Goal: Information Seeking & Learning: Learn about a topic

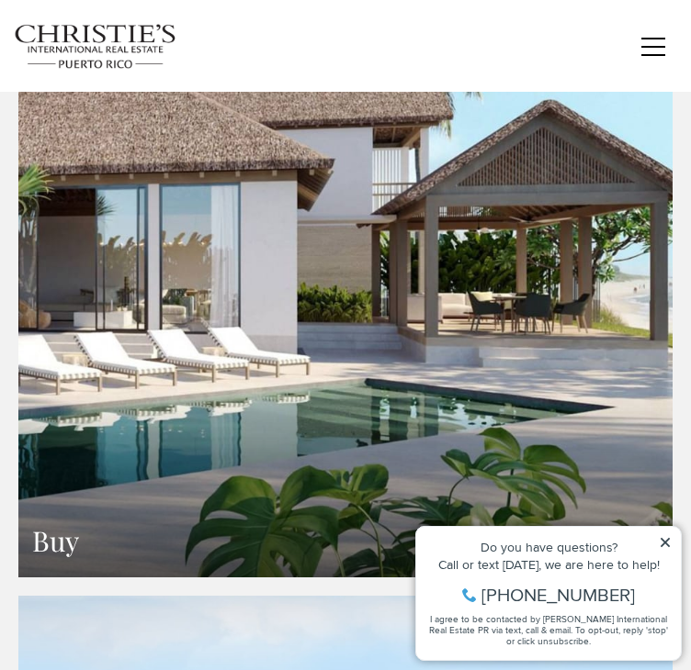
scroll to position [2886, 0]
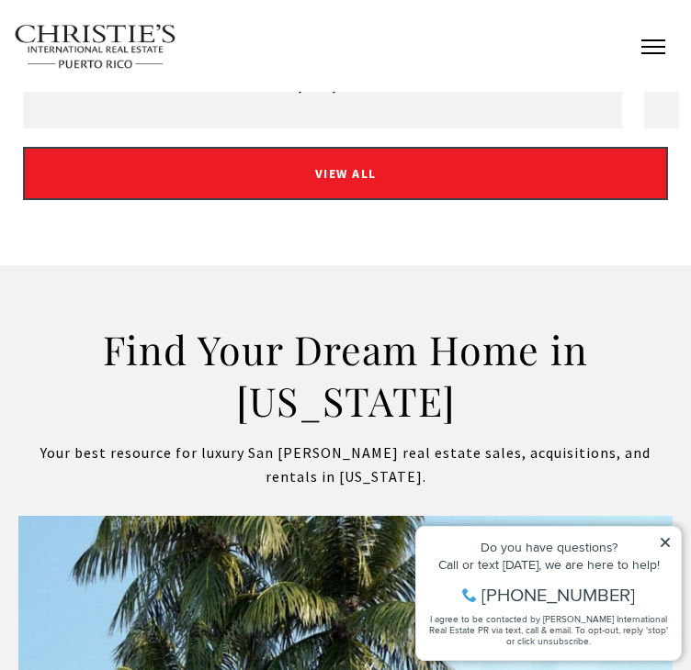
click at [637, 45] on button "button" at bounding box center [653, 46] width 48 height 53
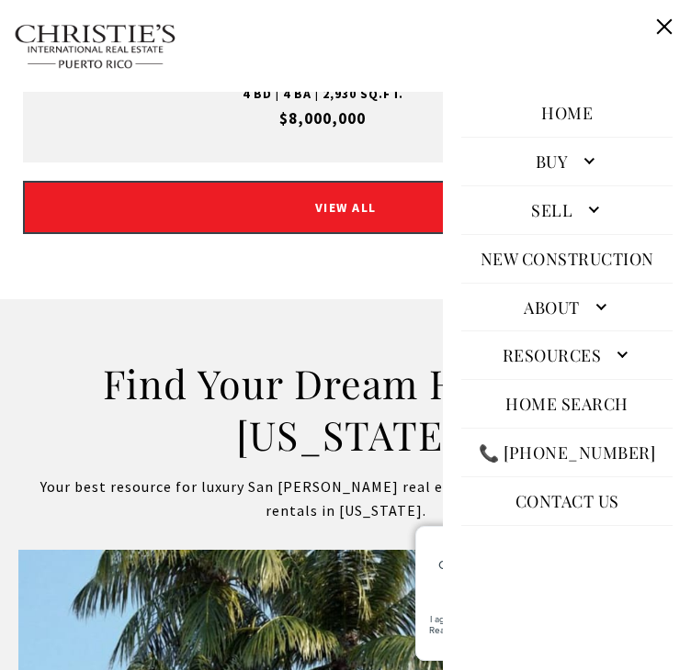
scroll to position [2300, 0]
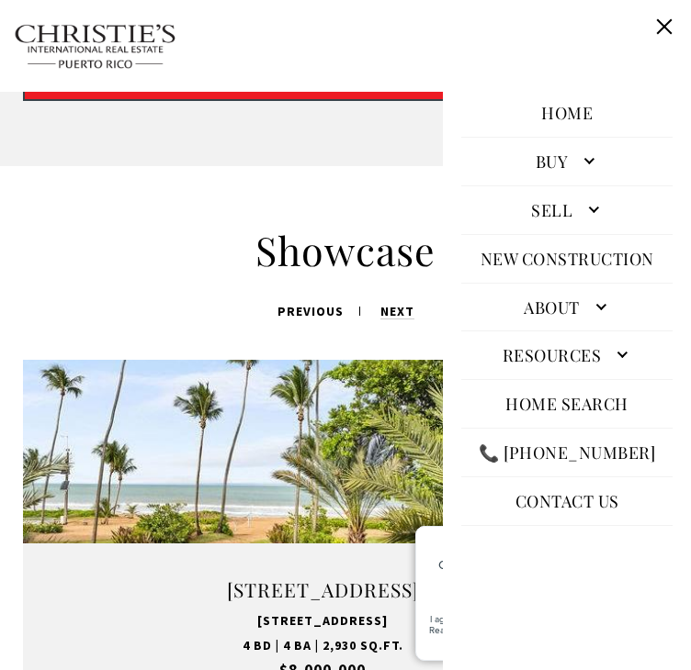
click at [152, 299] on ul "previous next" at bounding box center [345, 311] width 645 height 24
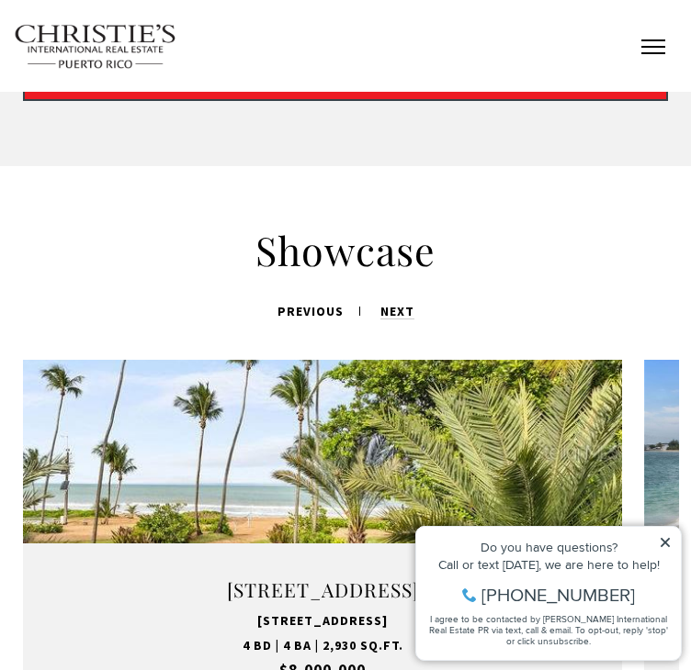
drag, startPoint x: 658, startPoint y: 45, endPoint x: 643, endPoint y: 53, distance: 16.9
click at [654, 48] on button "button" at bounding box center [653, 46] width 48 height 53
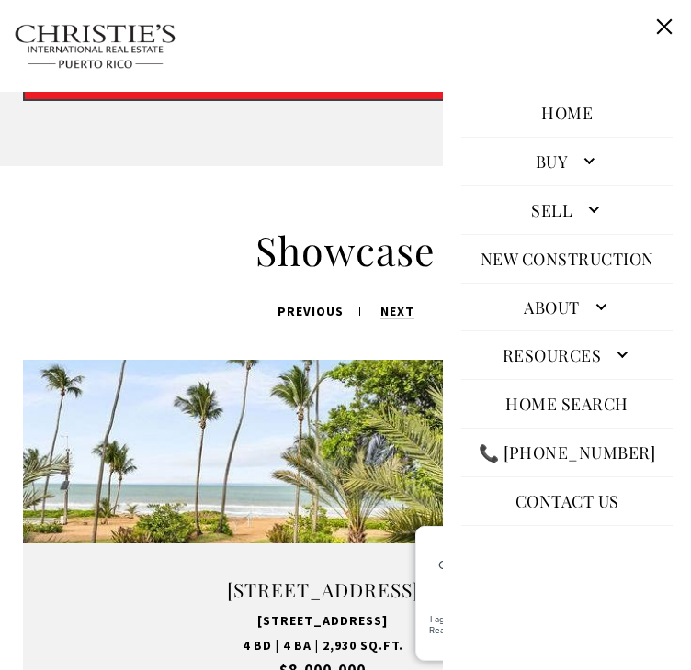
click at [527, 317] on link "About" at bounding box center [566, 307] width 211 height 40
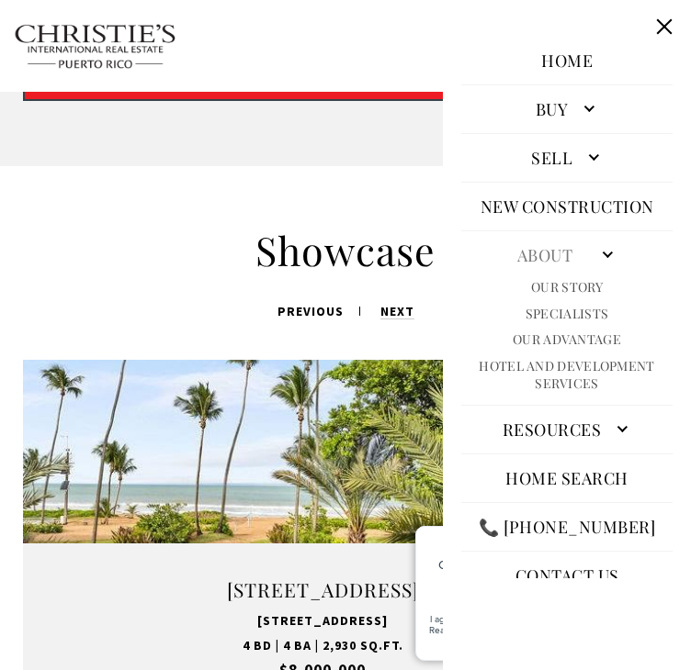
click at [531, 297] on link "Our Story" at bounding box center [567, 287] width 72 height 17
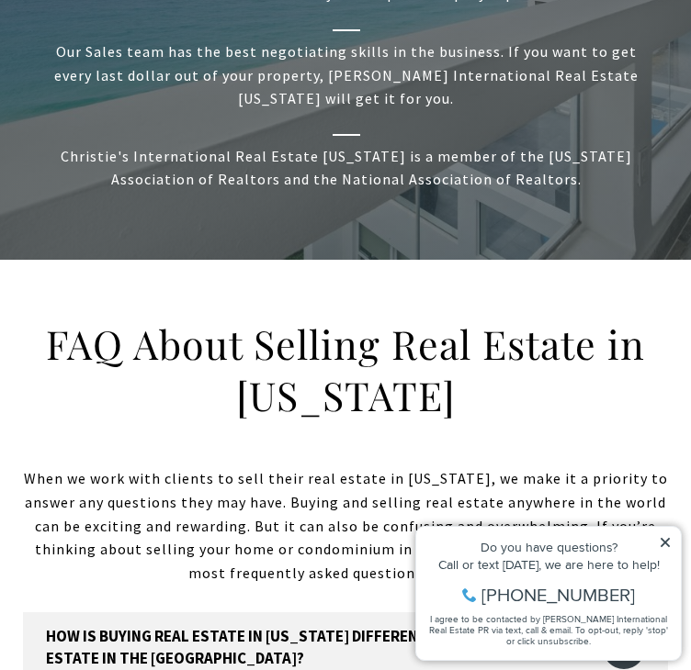
scroll to position [1172, 0]
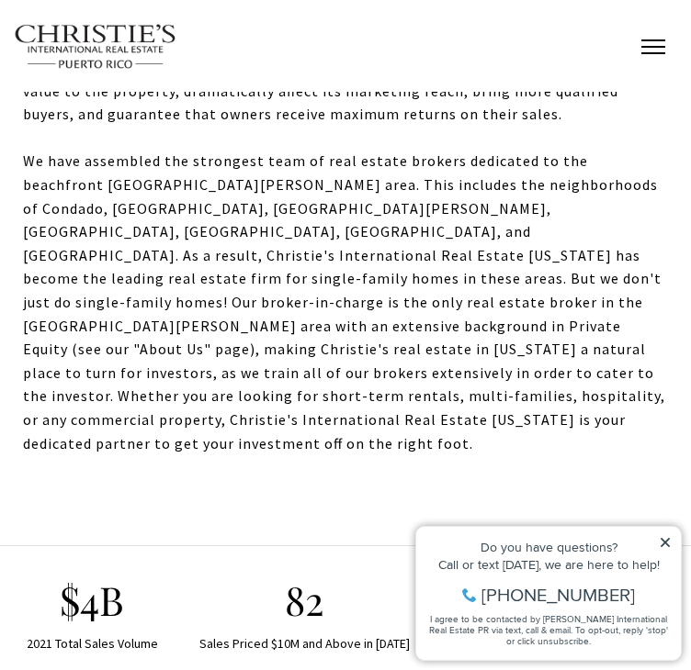
click at [645, 51] on button "button" at bounding box center [653, 46] width 48 height 53
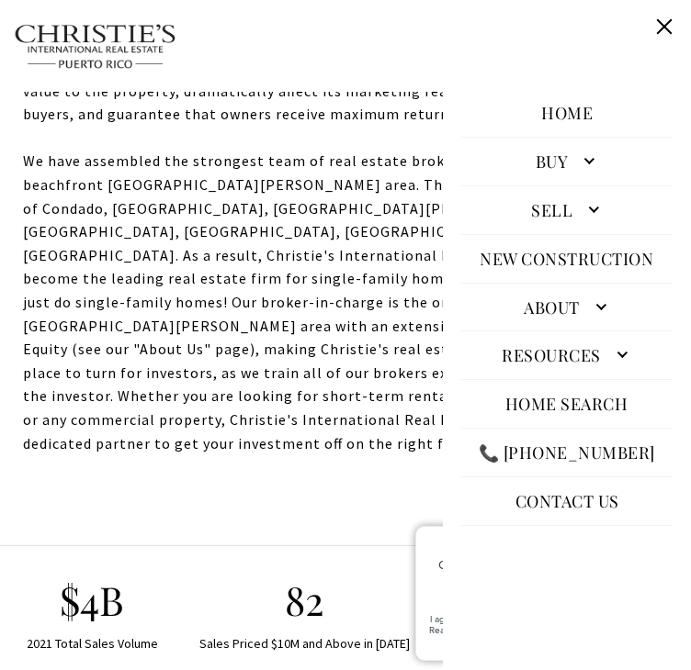
click at [516, 307] on link "About" at bounding box center [566, 307] width 211 height 40
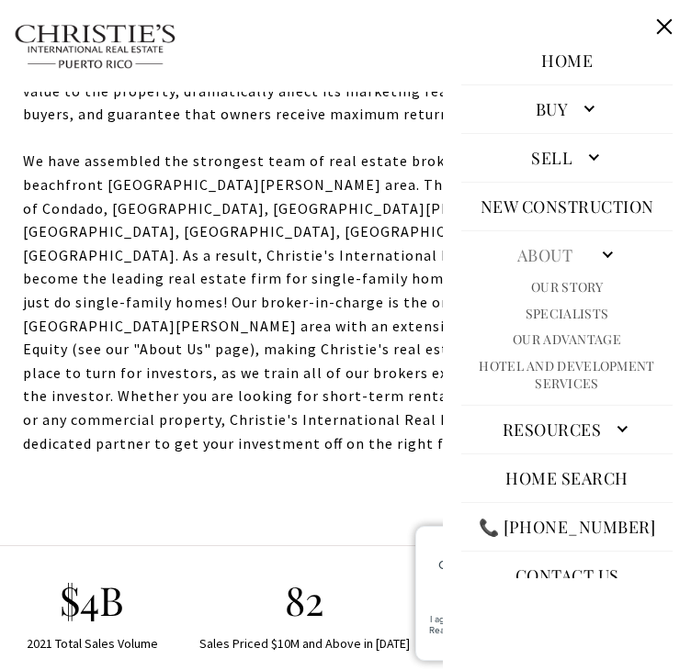
click at [527, 323] on ul "Our Story Specialists Our Advantage Hotel and Development Services" at bounding box center [566, 339] width 211 height 126
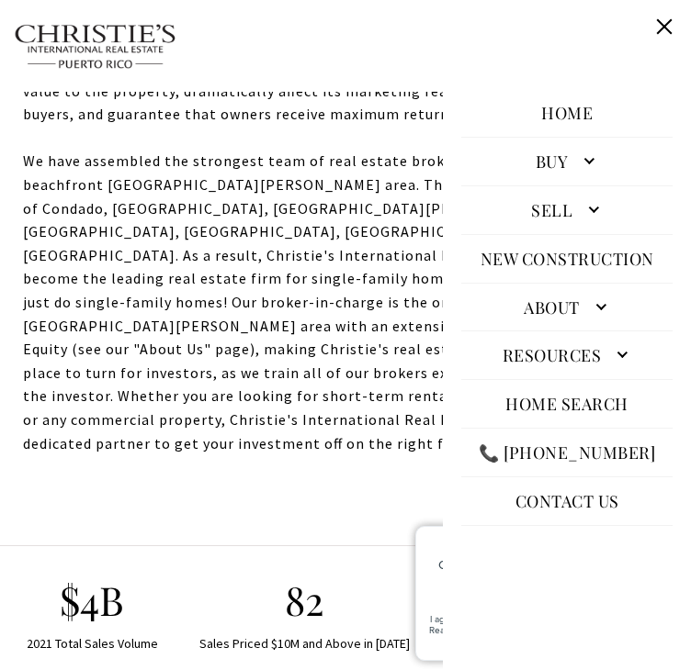
click at [531, 313] on link "About" at bounding box center [566, 307] width 211 height 40
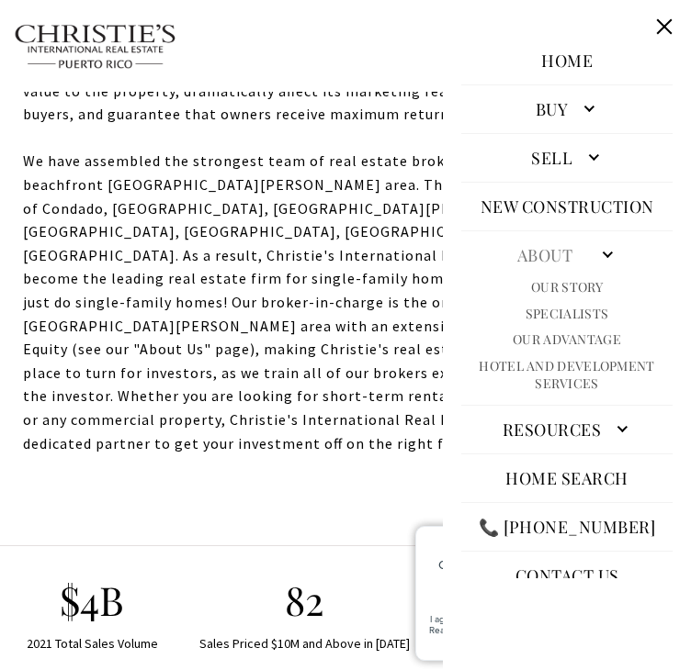
click at [536, 297] on link "Our Story" at bounding box center [567, 287] width 72 height 17
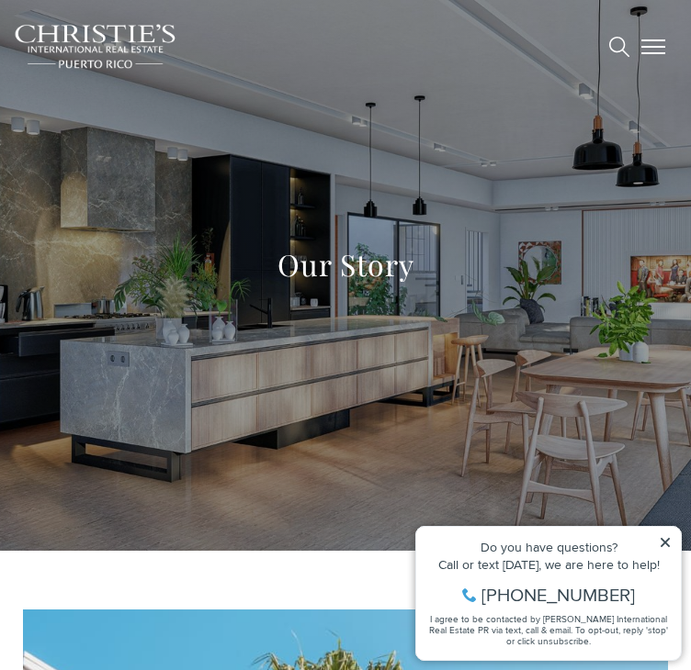
click at [645, 46] on span "button" at bounding box center [653, 47] width 24 height 2
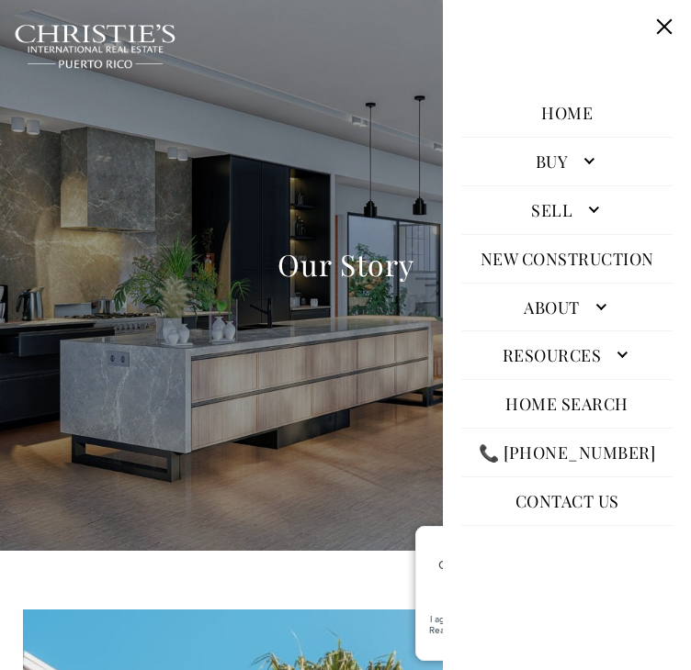
click at [509, 299] on link "About" at bounding box center [566, 307] width 211 height 40
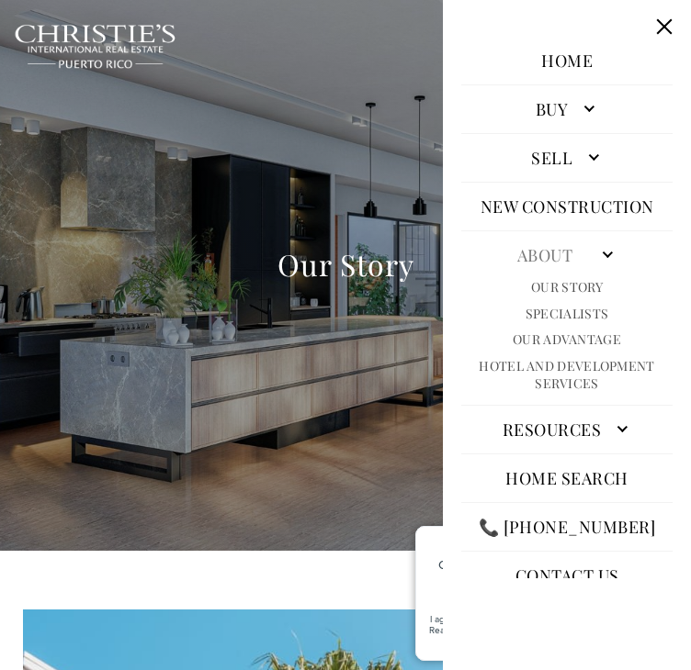
click at [525, 323] on link "Specialists" at bounding box center [566, 314] width 83 height 17
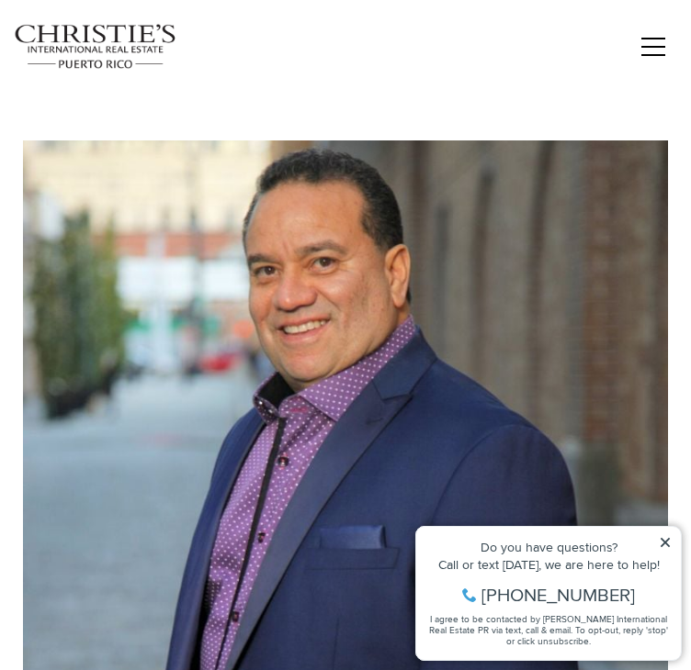
scroll to position [14548, 0]
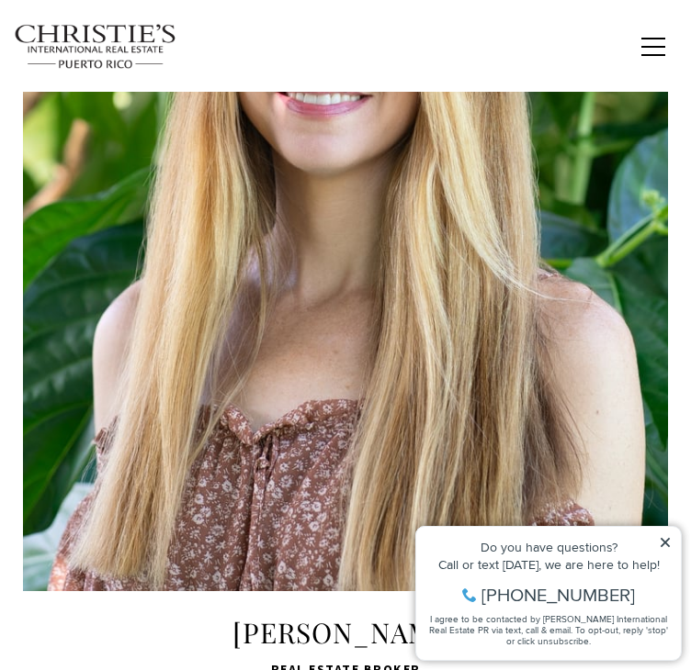
click at [399, 323] on div "LEARN MORE" at bounding box center [345, 172] width 645 height 839
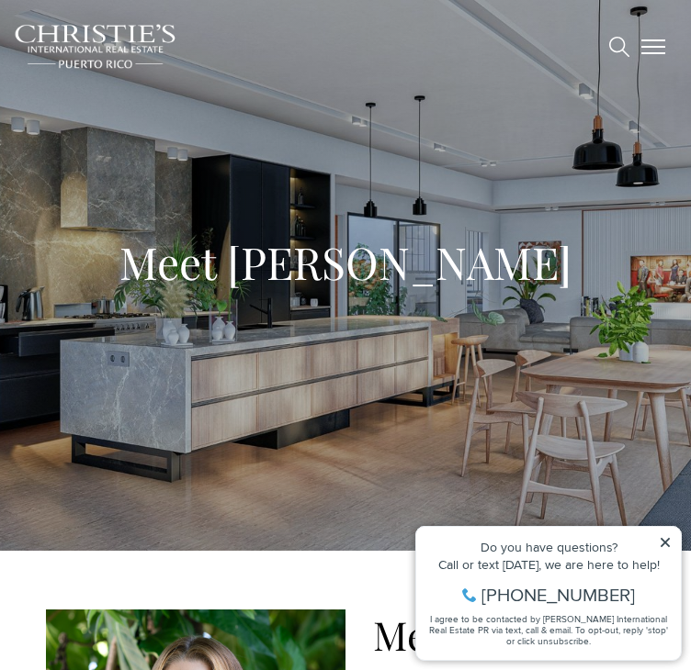
click at [658, 35] on button "button" at bounding box center [653, 46] width 48 height 53
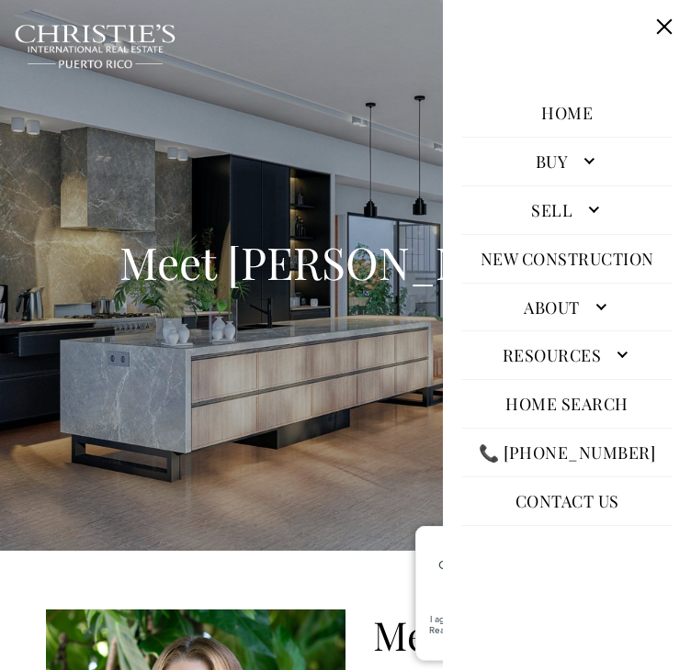
click at [531, 152] on link "Buy" at bounding box center [566, 161] width 211 height 40
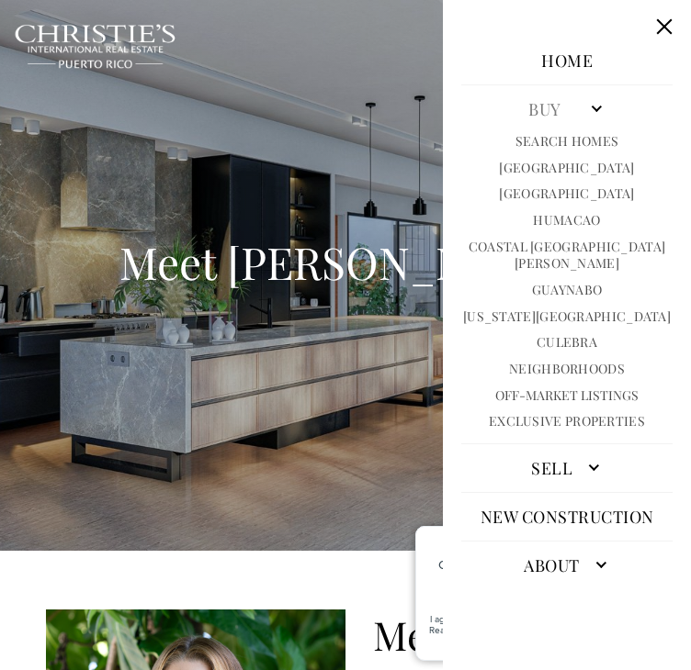
click at [498, 489] on link "Sell" at bounding box center [566, 468] width 211 height 40
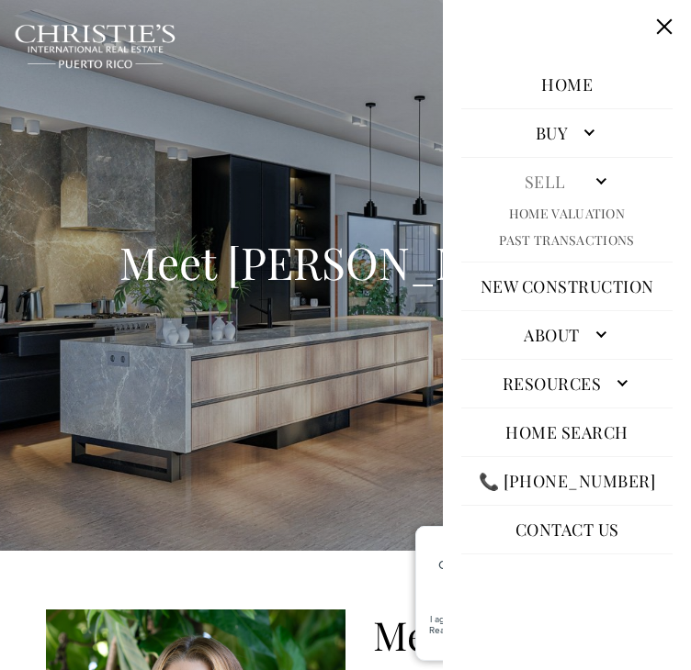
click at [511, 235] on link "Past Transactions" at bounding box center [566, 240] width 135 height 17
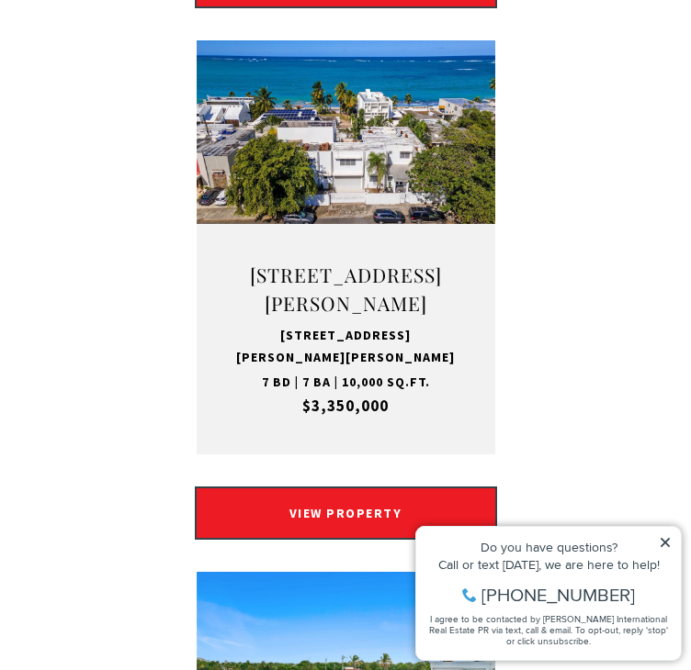
scroll to position [4691, 0]
